Goal: Find specific page/section: Find specific page/section

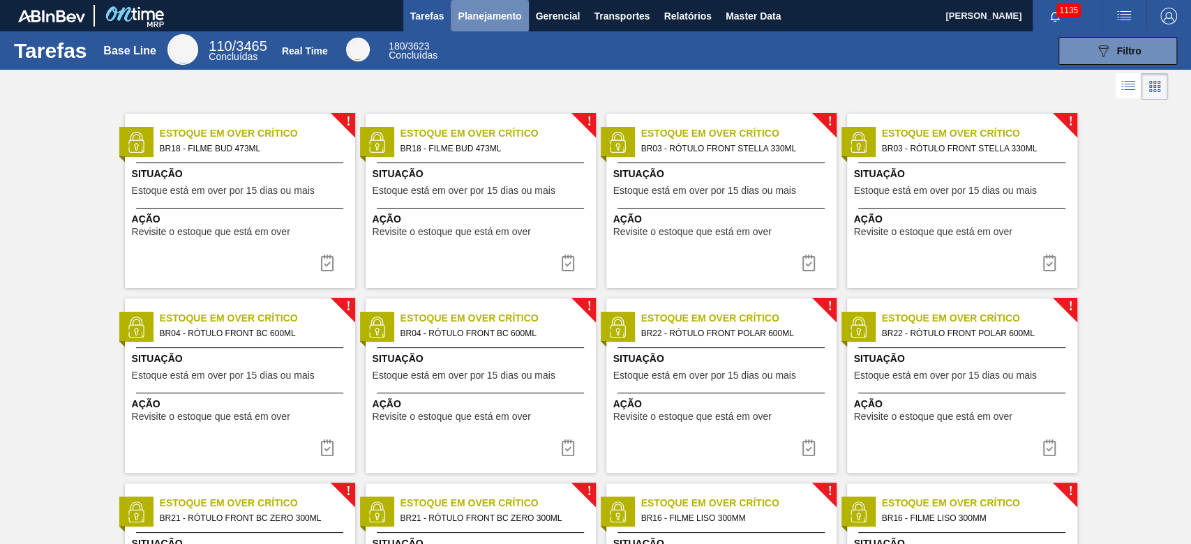
click at [508, 12] on span "Planejamento" at bounding box center [490, 16] width 64 height 17
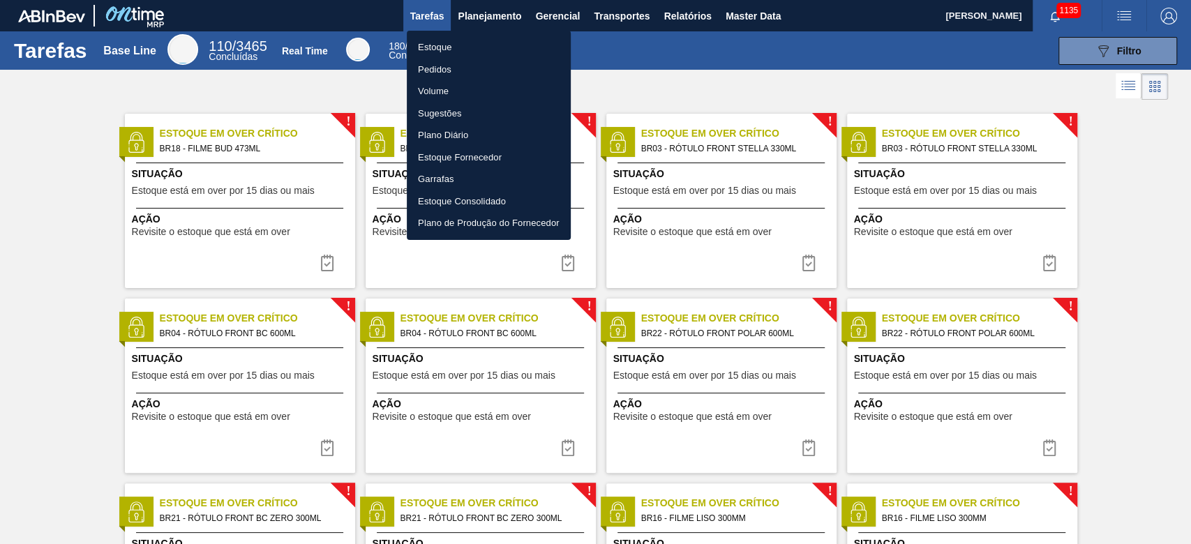
click at [424, 49] on li "Estoque" at bounding box center [489, 47] width 164 height 22
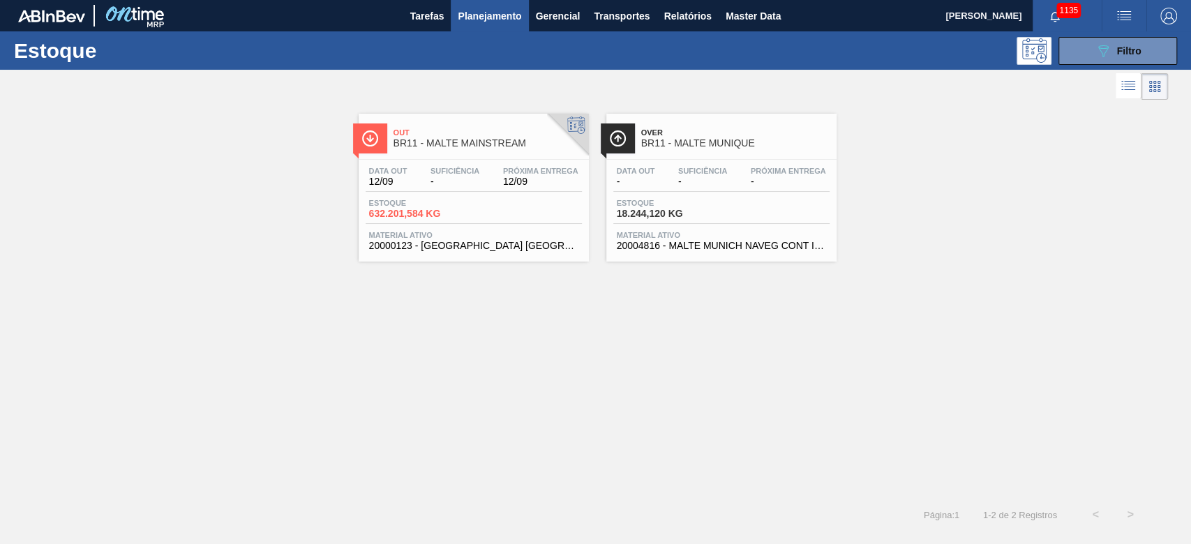
click at [446, 151] on div "Out BR11 - MALTE MAINSTREAM" at bounding box center [488, 138] width 188 height 31
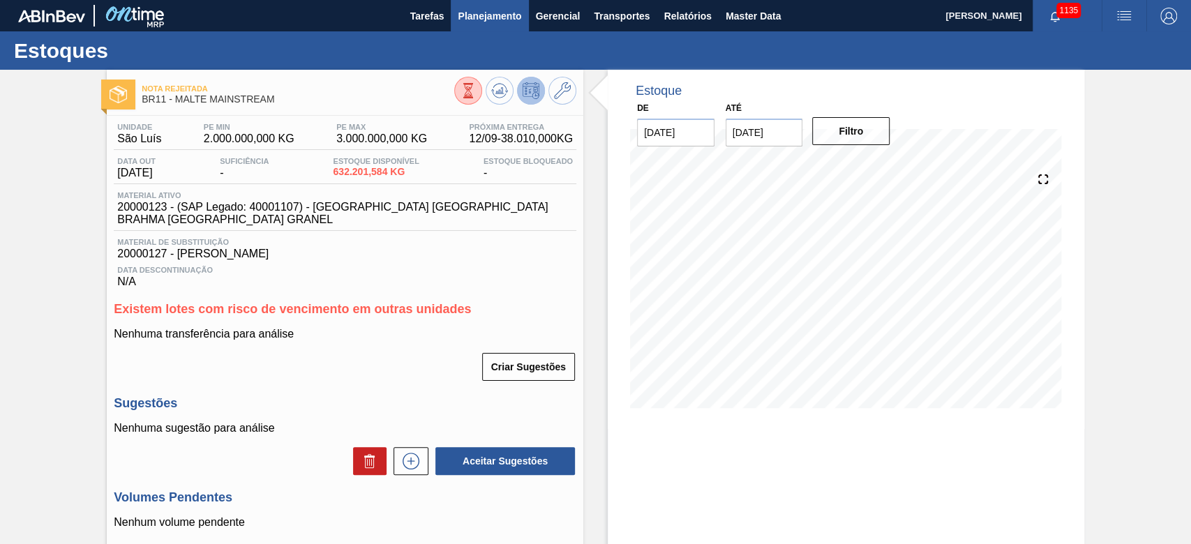
click at [474, 18] on span "Planejamento" at bounding box center [490, 16] width 64 height 17
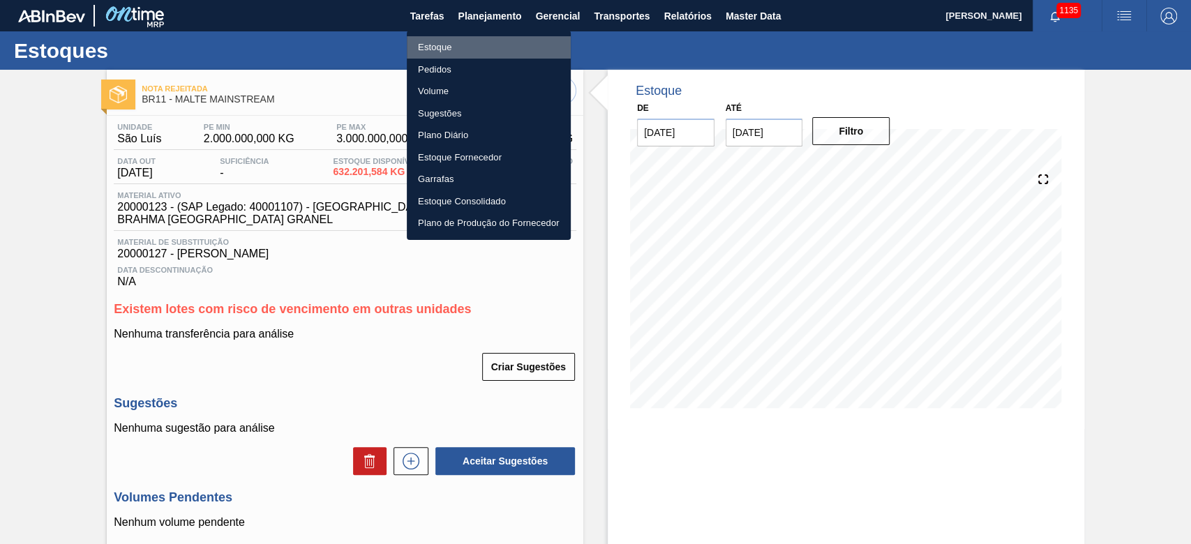
click at [441, 52] on li "Estoque" at bounding box center [489, 47] width 164 height 22
